Goal: Information Seeking & Learning: Check status

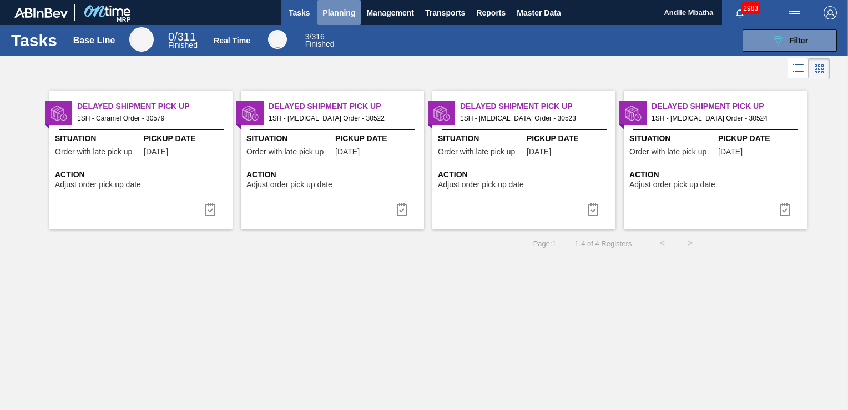
click at [336, 17] on span "Planning" at bounding box center [339, 12] width 33 height 13
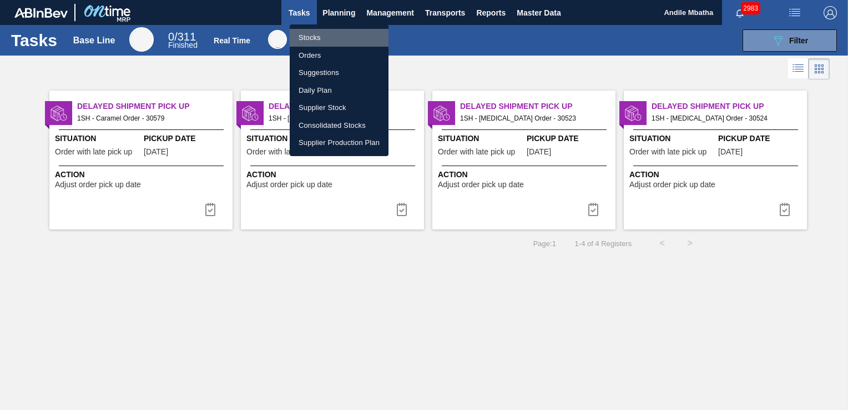
click at [324, 41] on li "Stocks" at bounding box center [339, 38] width 99 height 18
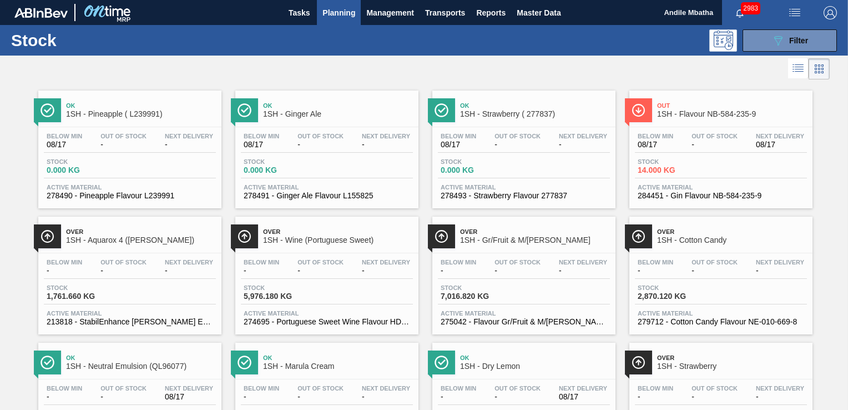
click at [496, 124] on div "Ok 1SH - Strawberry ( 277837) Below Min 08/17 Out Of Stock - Next Delivery - St…" at bounding box center [523, 149] width 183 height 118
drag, startPoint x: 293, startPoint y: 11, endPoint x: 306, endPoint y: 14, distance: 13.2
click at [293, 11] on span "Tasks" at bounding box center [299, 12] width 24 height 13
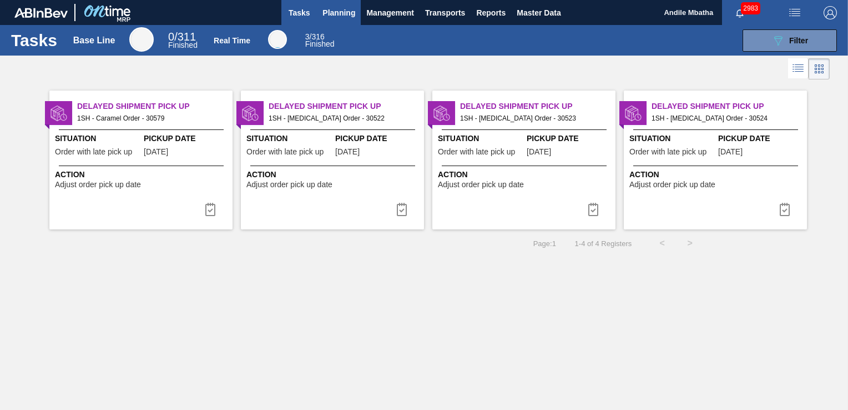
click at [337, 14] on span "Planning" at bounding box center [339, 12] width 33 height 13
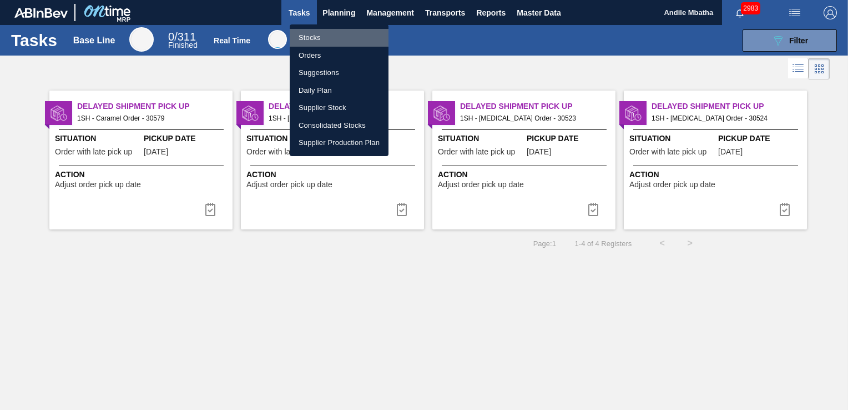
click at [315, 39] on li "Stocks" at bounding box center [339, 38] width 99 height 18
